Goal: Information Seeking & Learning: Learn about a topic

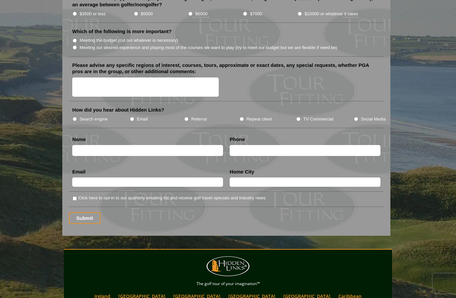
scroll to position [794, 0]
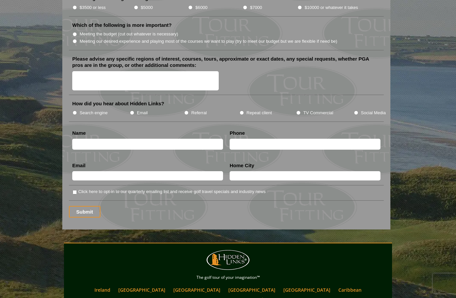
click at [157, 285] on link "[GEOGRAPHIC_DATA]" at bounding box center [142, 290] width 54 height 10
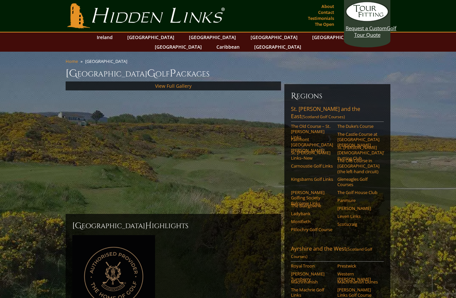
click at [86, 82] on div "View Full Gallery" at bounding box center [173, 86] width 215 height 9
click at [80, 82] on div "View Full Gallery" at bounding box center [173, 86] width 215 height 9
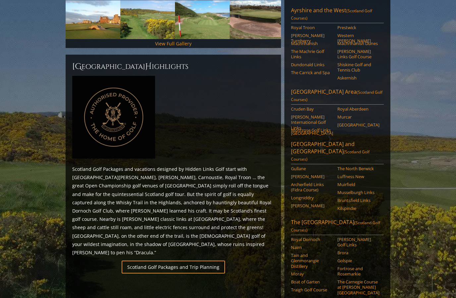
scroll to position [239, 0]
click at [364, 166] on link "The North Berwick" at bounding box center [358, 168] width 42 height 5
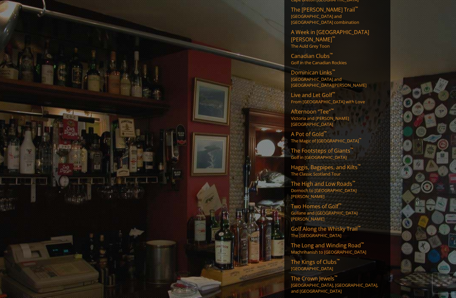
scroll to position [266, 0]
click at [327, 203] on link "Two Homes of Golf ™ Gullane and St. Andrews" at bounding box center [337, 212] width 93 height 19
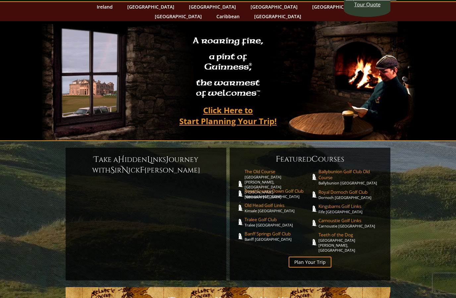
scroll to position [30, 0]
click at [319, 257] on link "Plan Your Trip" at bounding box center [310, 262] width 43 height 11
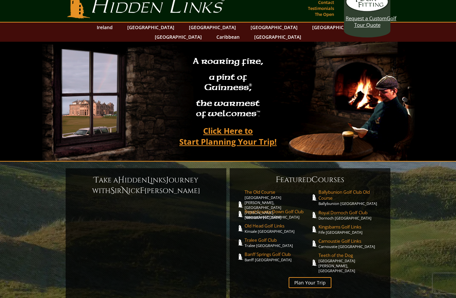
scroll to position [0, 0]
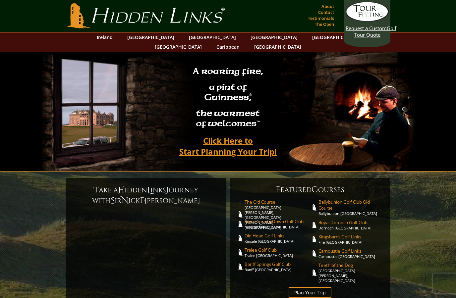
click at [158, 38] on link "[GEOGRAPHIC_DATA]" at bounding box center [151, 37] width 54 height 10
